Goal: Task Accomplishment & Management: Use online tool/utility

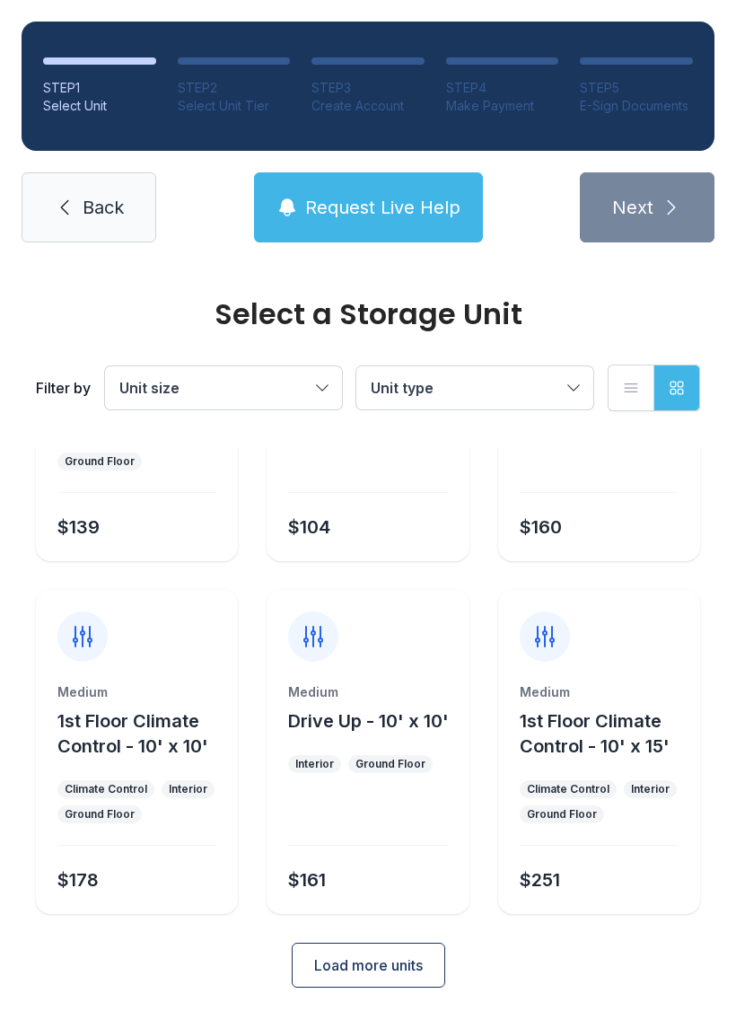
scroll to position [214, 0]
click at [116, 194] on link "Back" at bounding box center [89, 207] width 135 height 70
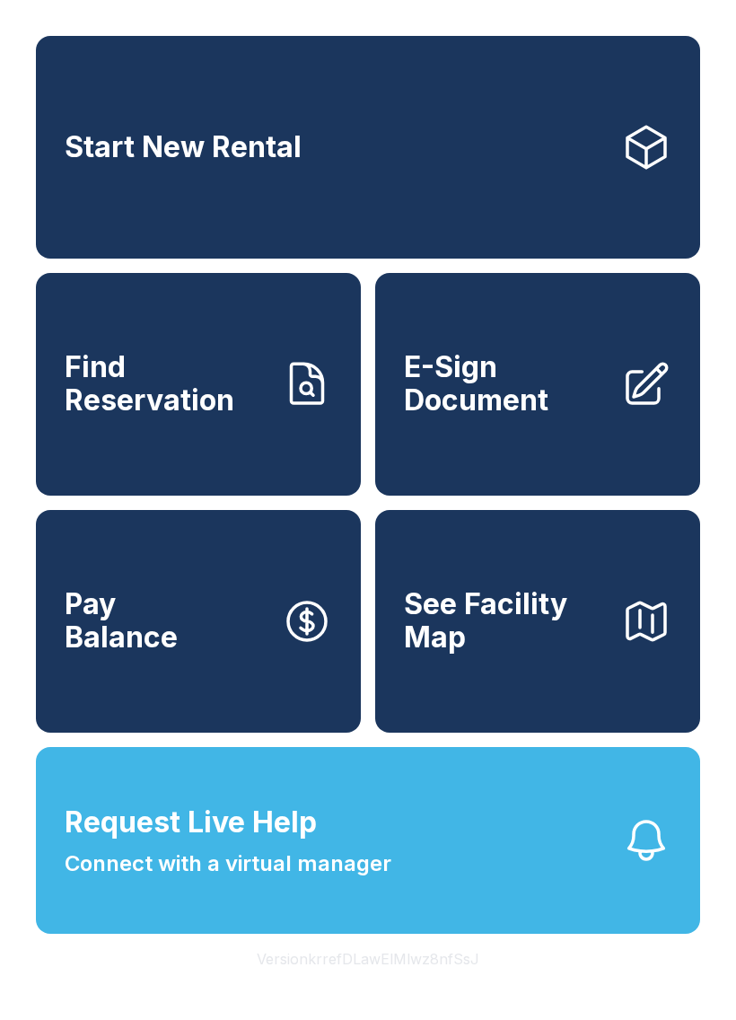
click at [583, 400] on span "E-Sign Document" at bounding box center [505, 384] width 203 height 66
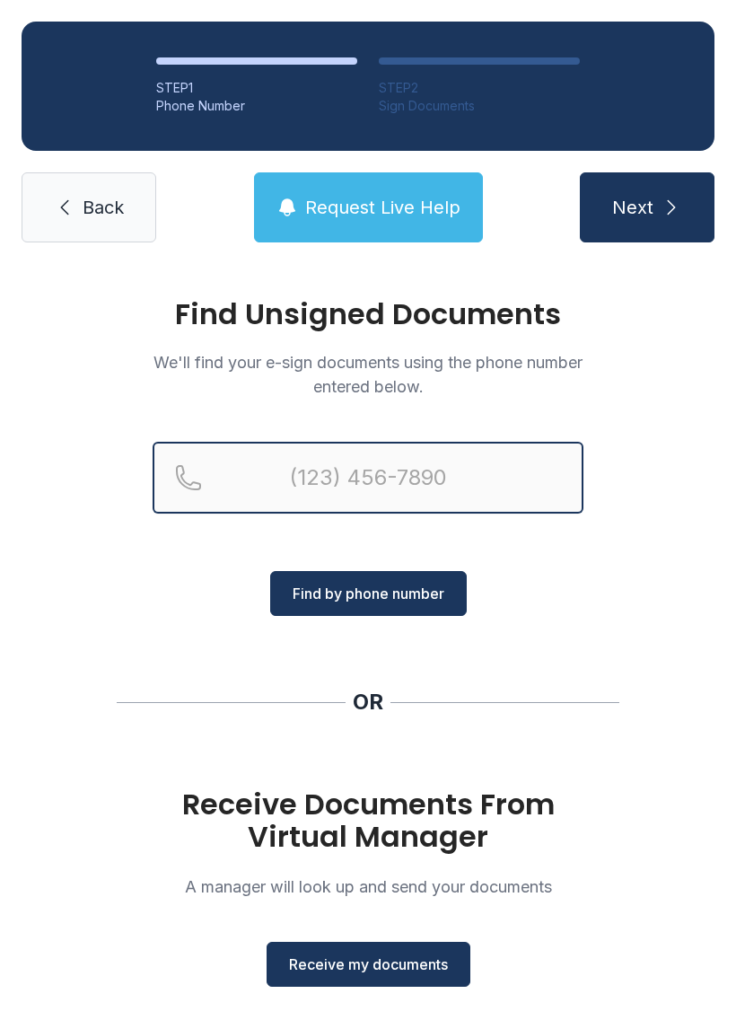
click at [474, 465] on input "Reservation phone number" at bounding box center [368, 478] width 431 height 72
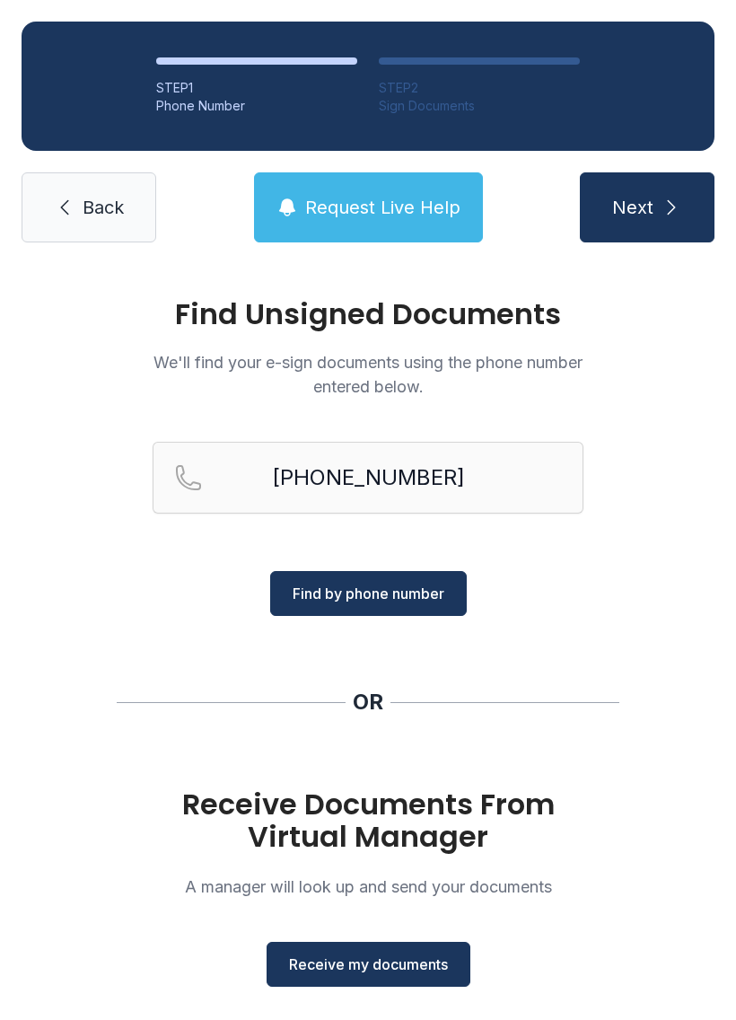
click at [438, 586] on span "Find by phone number" at bounding box center [369, 594] width 152 height 22
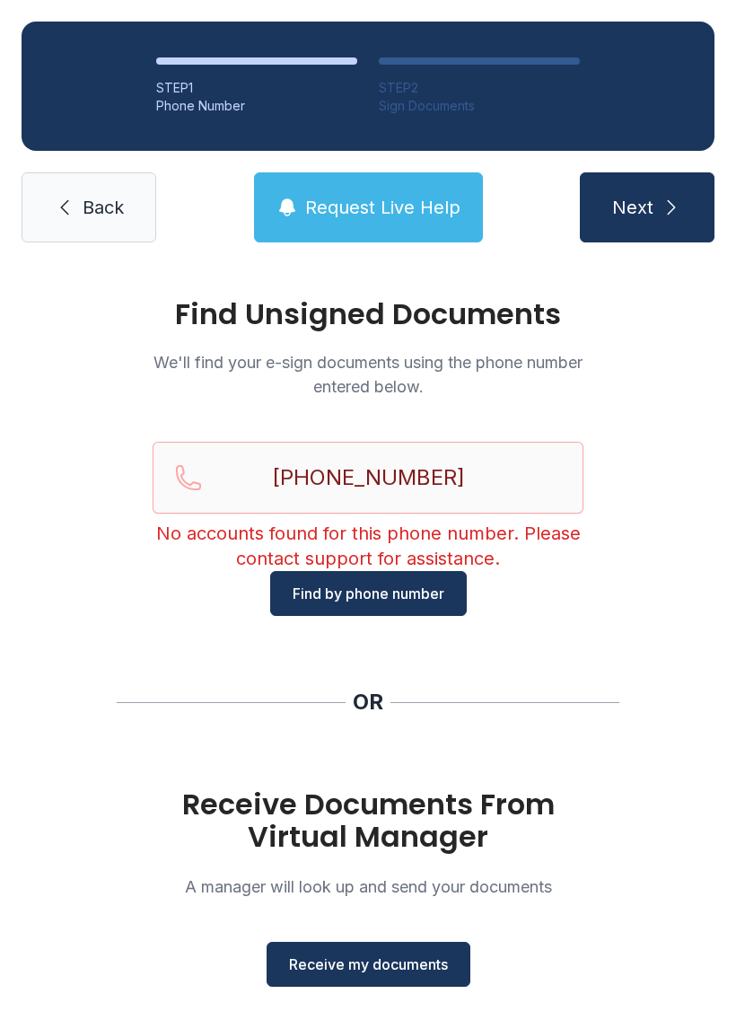
click at [429, 591] on span "Find by phone number" at bounding box center [369, 594] width 152 height 22
click at [517, 480] on input "[PHONE_NUMBER]" at bounding box center [368, 478] width 431 height 72
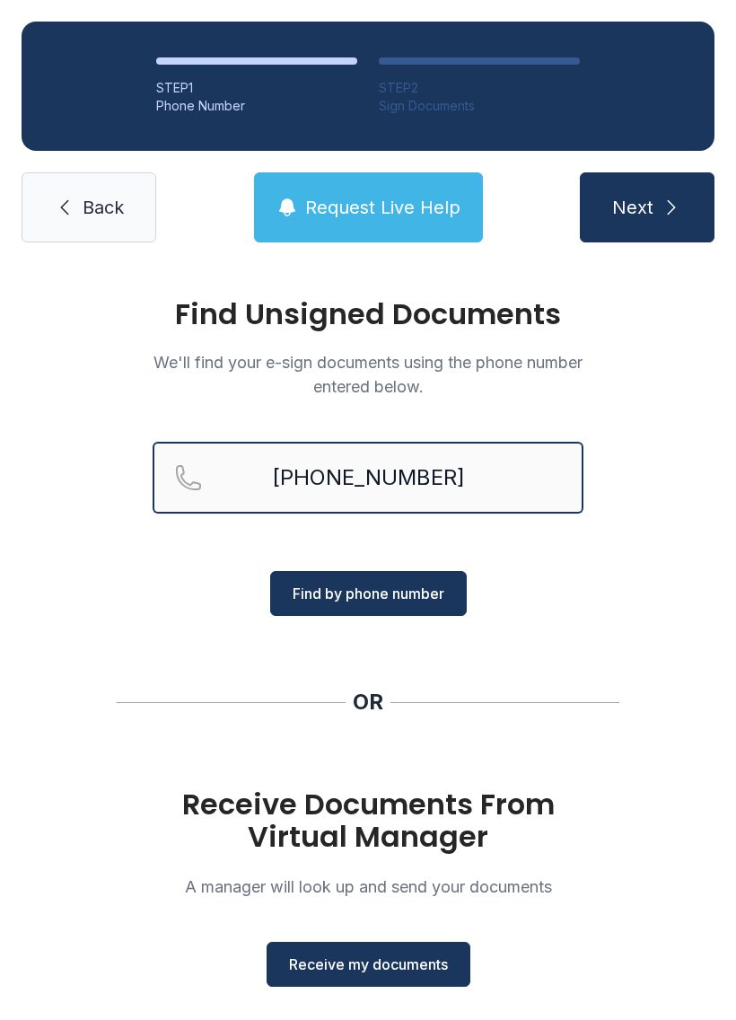
type input "[PHONE_NUMBER]"
click at [433, 588] on span "Find by phone number" at bounding box center [369, 594] width 152 height 22
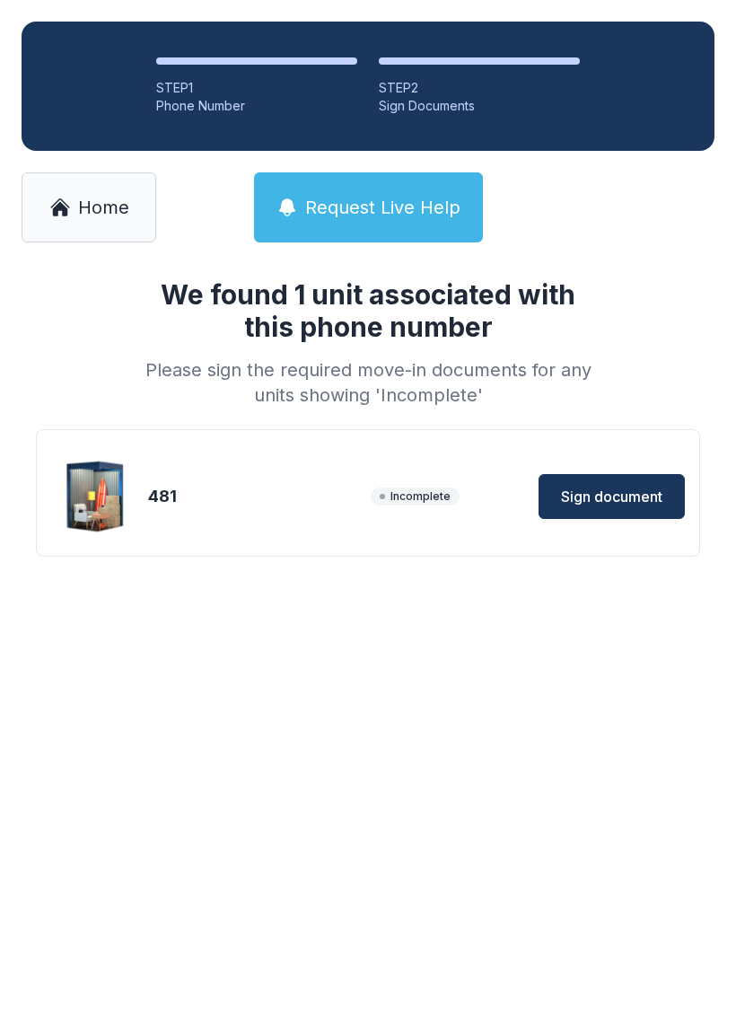
click at [632, 475] on button "Sign document" at bounding box center [612, 496] width 146 height 45
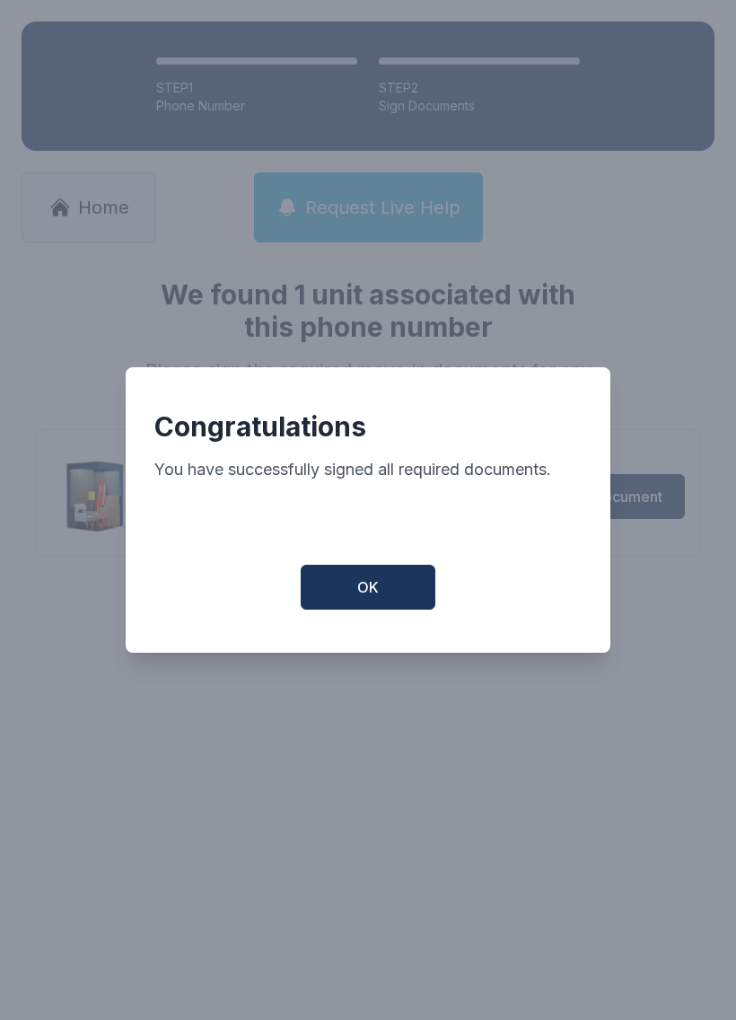
click at [410, 591] on button "OK" at bounding box center [368, 587] width 135 height 45
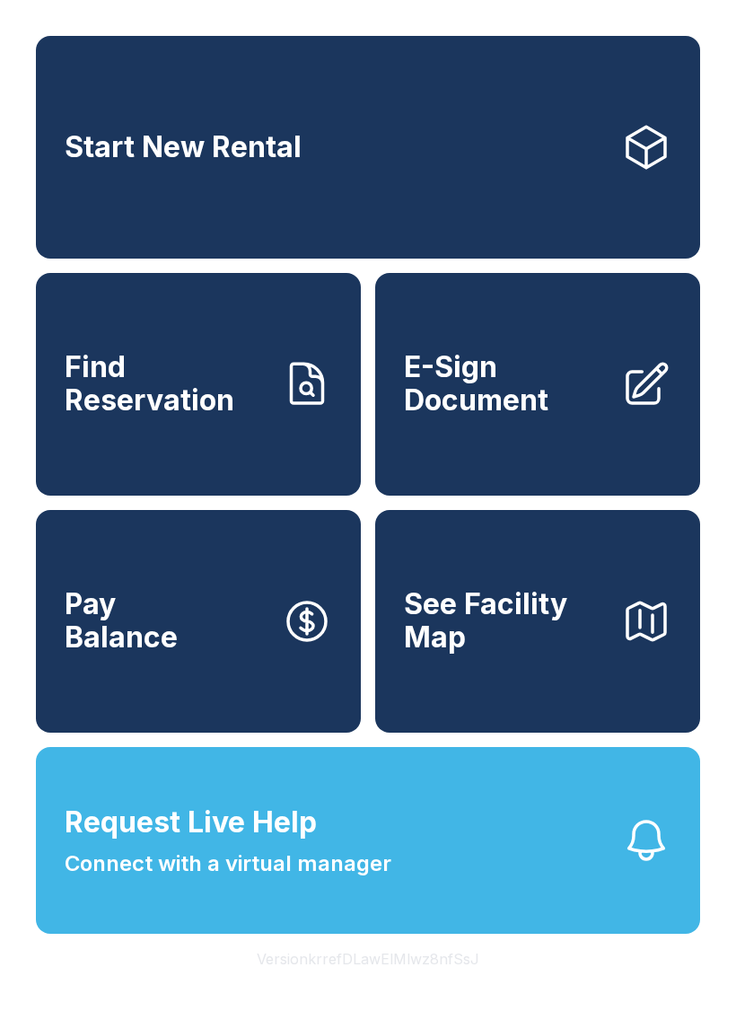
click at [520, 413] on span "E-Sign Document" at bounding box center [505, 384] width 203 height 66
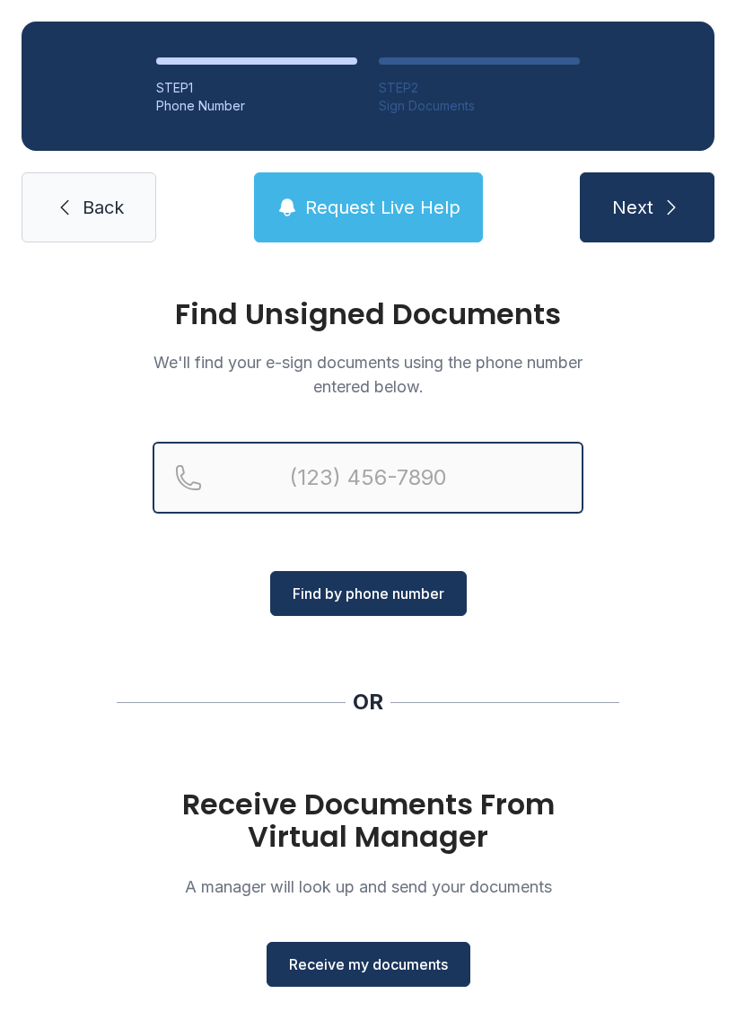
click at [328, 463] on input "Reservation phone number" at bounding box center [368, 478] width 431 height 72
type input "[PHONE_NUMBER]"
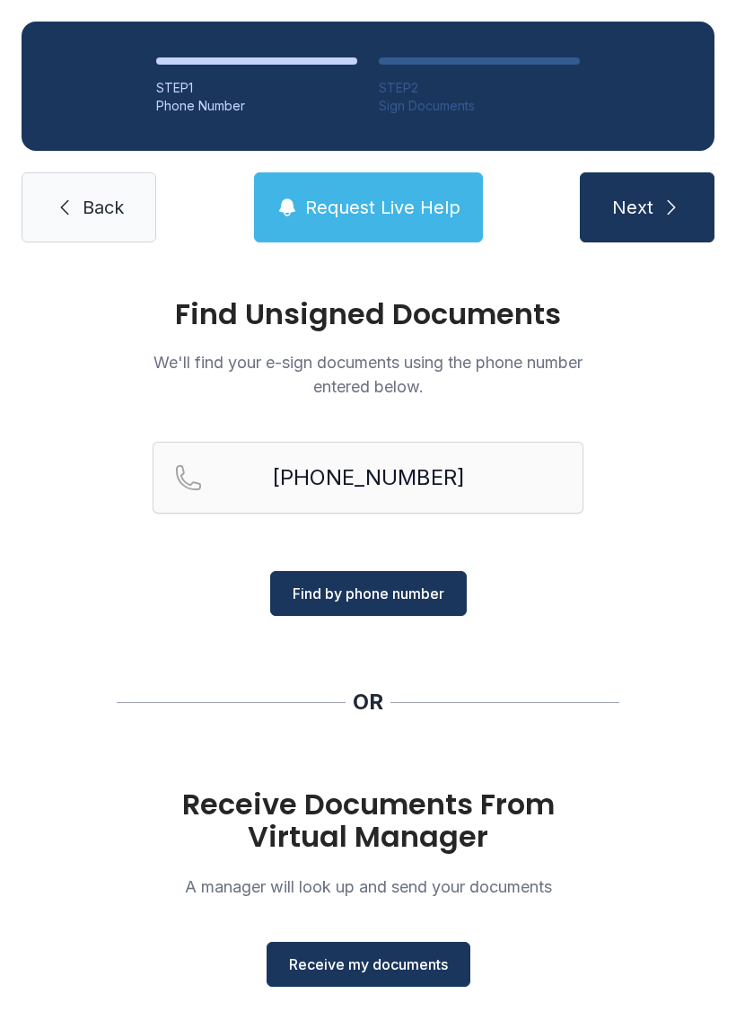
click at [389, 592] on span "Find by phone number" at bounding box center [369, 594] width 152 height 22
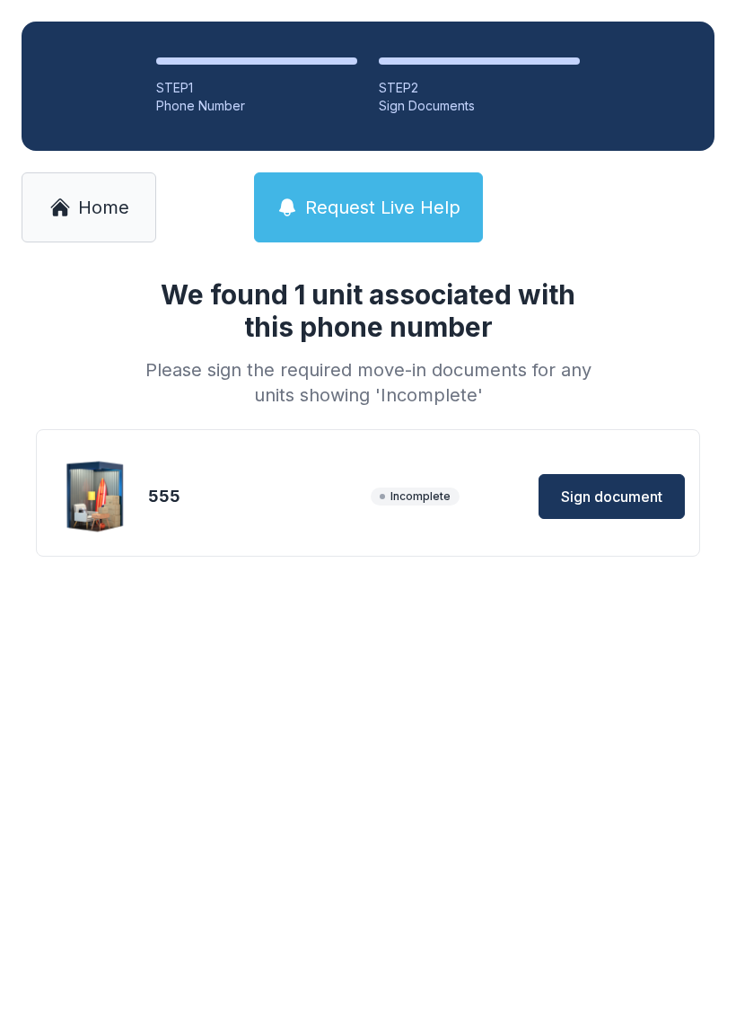
click at [646, 489] on span "Sign document" at bounding box center [611, 497] width 101 height 22
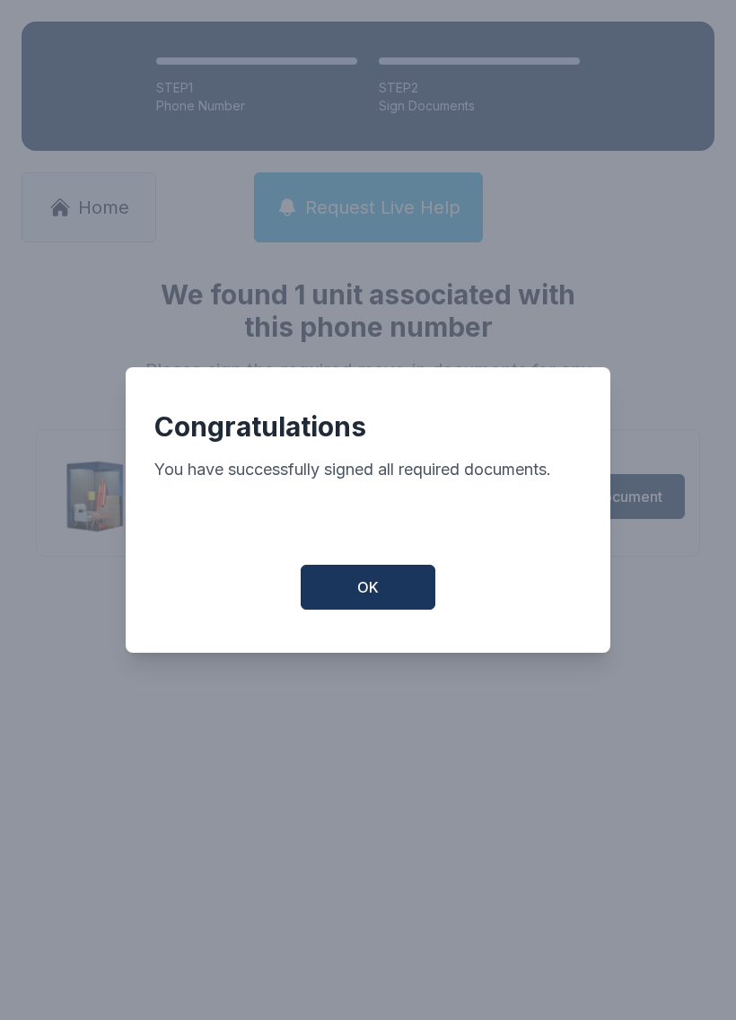
click at [419, 608] on button "OK" at bounding box center [368, 587] width 135 height 45
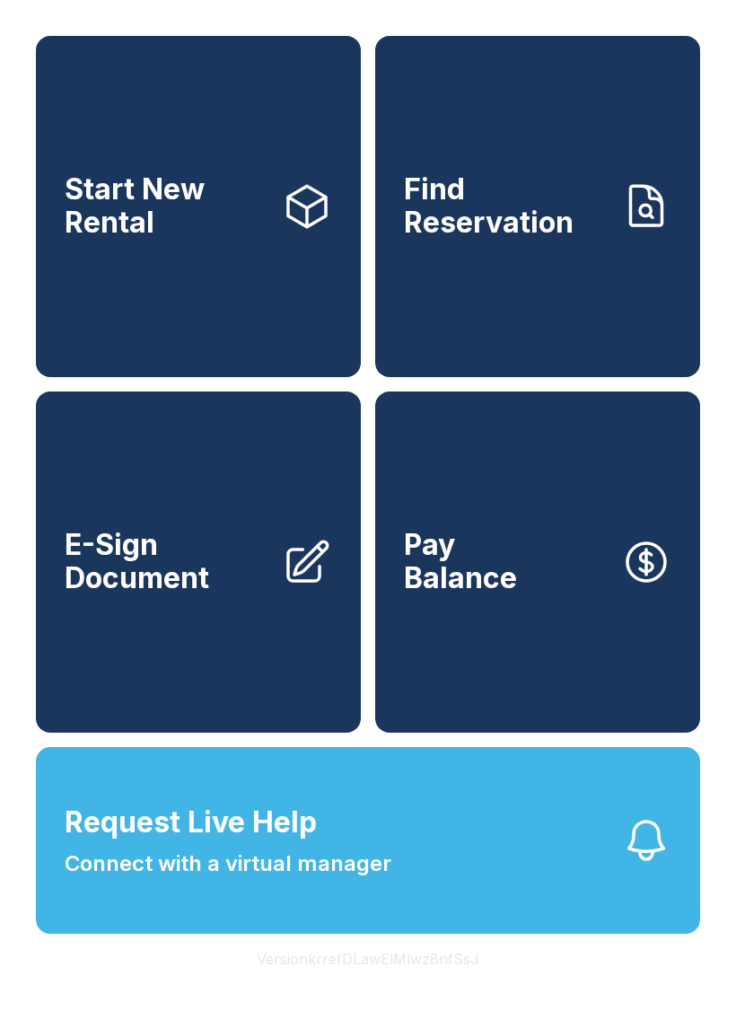
click at [419, 595] on span "Pay Balance" at bounding box center [460, 562] width 113 height 66
